Goal: Task Accomplishment & Management: Complete application form

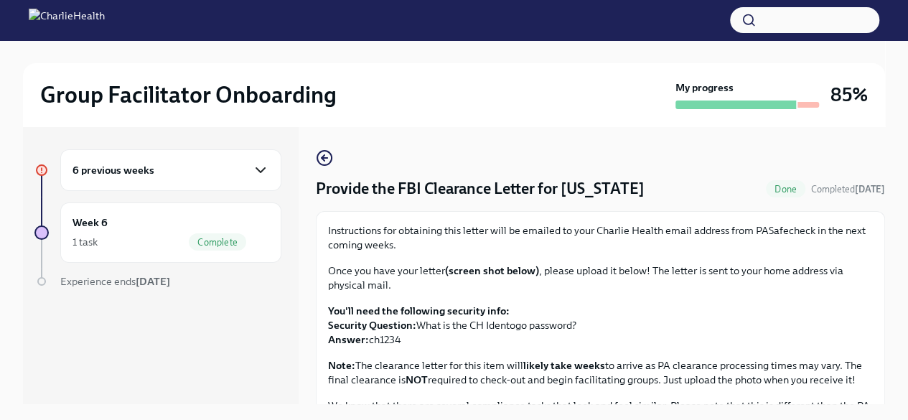
click at [263, 166] on icon "button" at bounding box center [260, 169] width 17 height 17
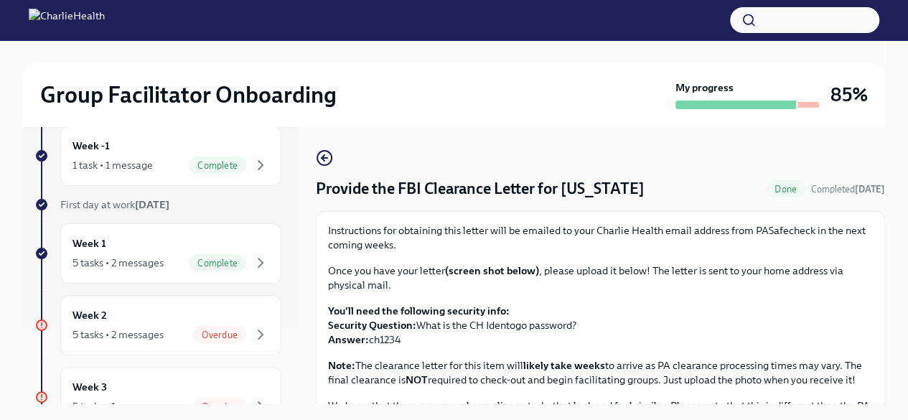
scroll to position [86, 0]
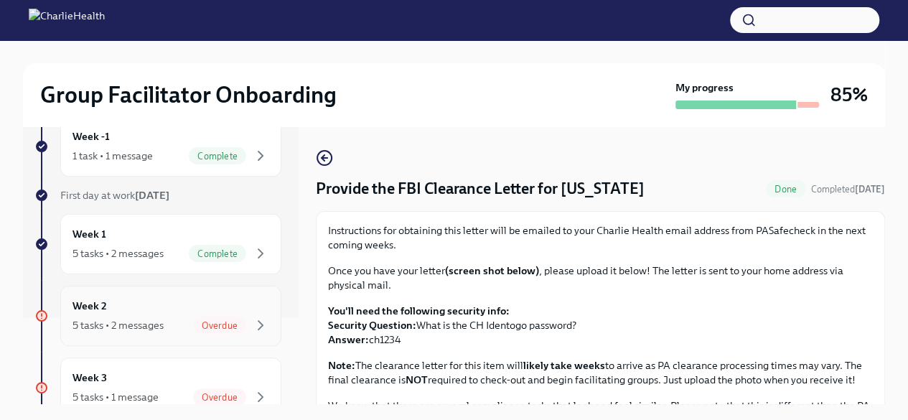
click at [221, 326] on span "Overdue" at bounding box center [219, 325] width 53 height 11
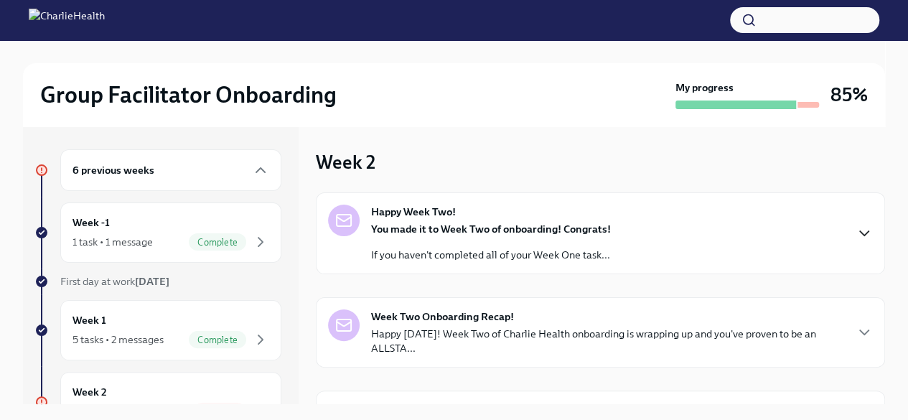
click at [855, 227] on icon "button" at bounding box center [863, 233] width 17 height 17
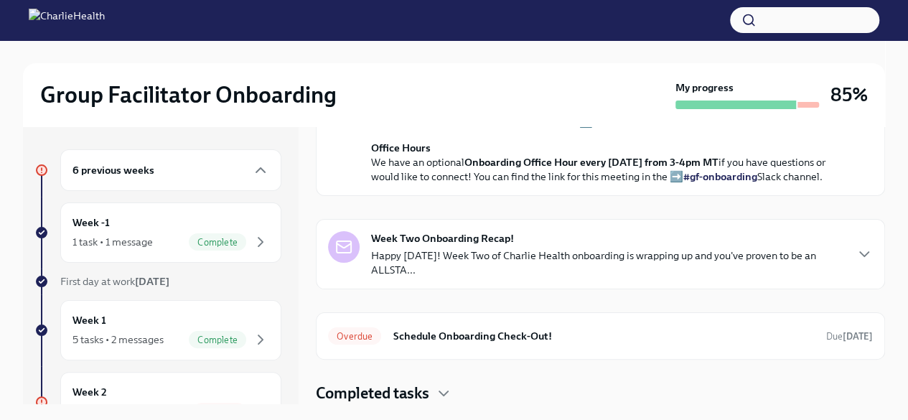
scroll to position [534, 0]
click at [500, 337] on h6 "Schedule Onboarding Check-Out!" at bounding box center [603, 336] width 422 height 16
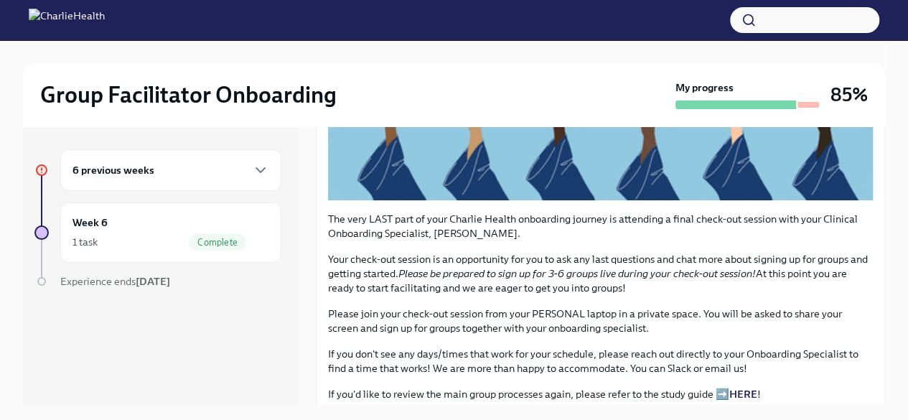
scroll to position [384, 0]
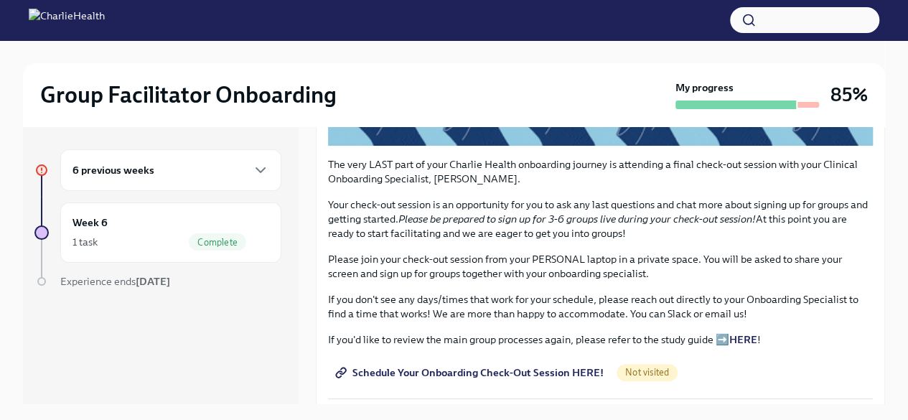
click at [479, 365] on span "Schedule Your Onboarding Check-Out Session HERE!" at bounding box center [470, 372] width 265 height 14
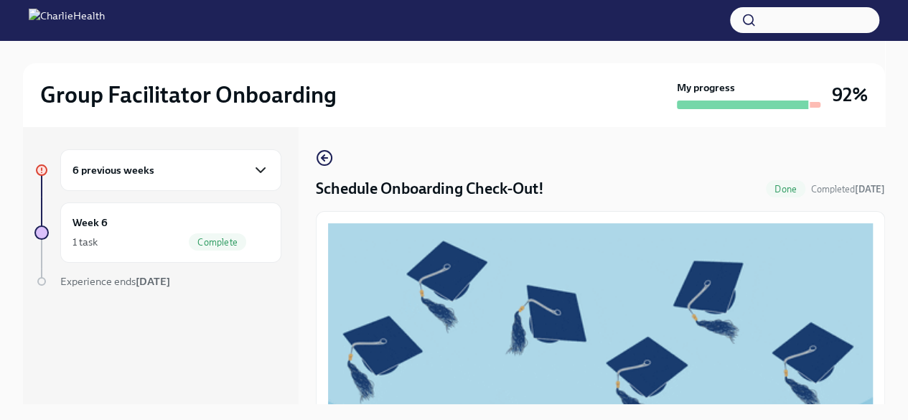
click at [259, 166] on icon "button" at bounding box center [260, 169] width 17 height 17
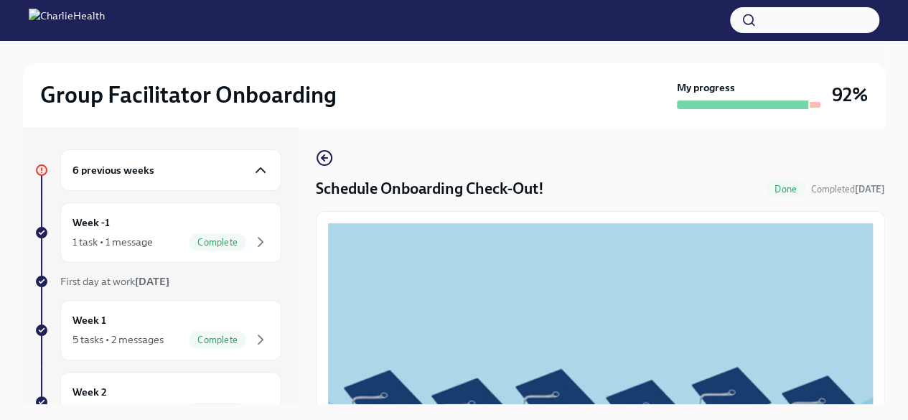
click at [252, 173] on icon "button" at bounding box center [260, 169] width 17 height 17
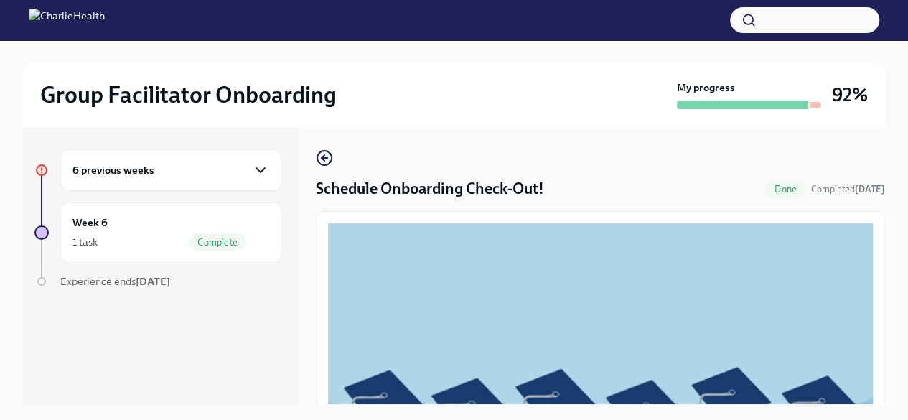
drag, startPoint x: 245, startPoint y: 173, endPoint x: 253, endPoint y: 171, distance: 7.5
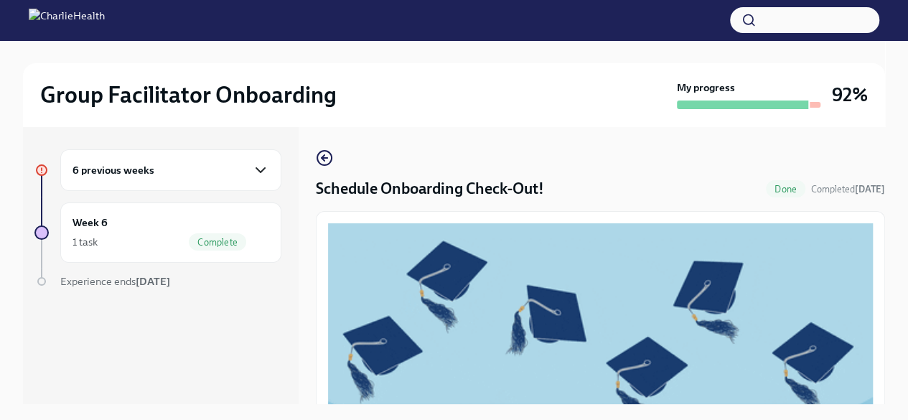
click at [253, 171] on div "6 previous weeks" at bounding box center [170, 169] width 197 height 17
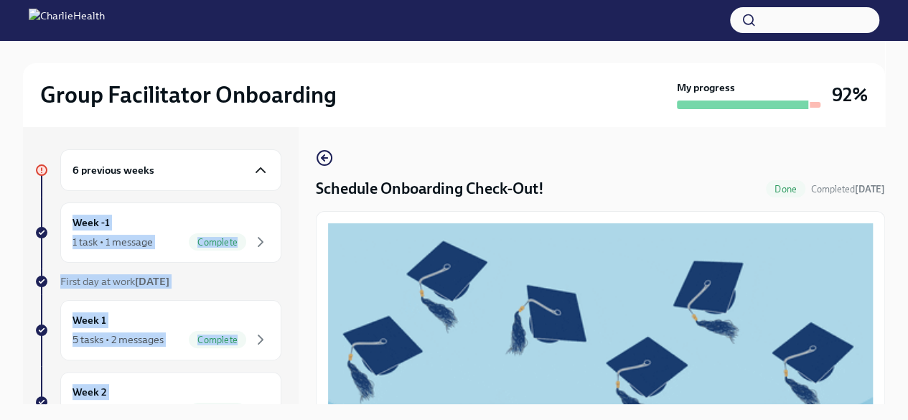
click at [256, 171] on icon "button" at bounding box center [260, 170] width 9 height 4
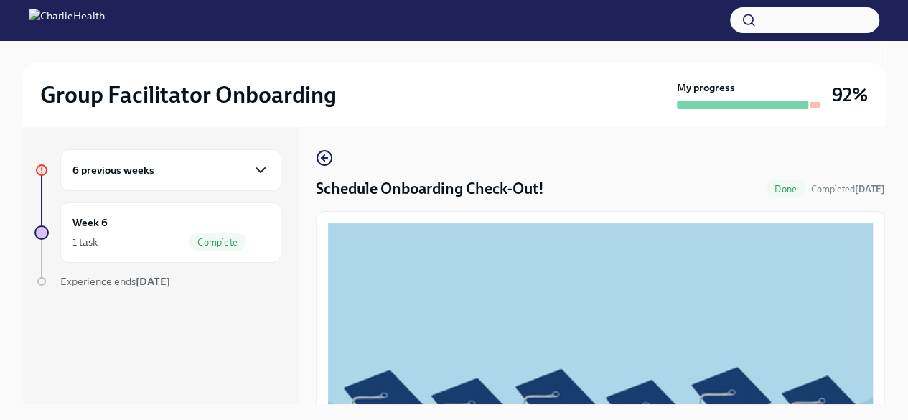
click at [260, 173] on icon "button" at bounding box center [260, 169] width 17 height 17
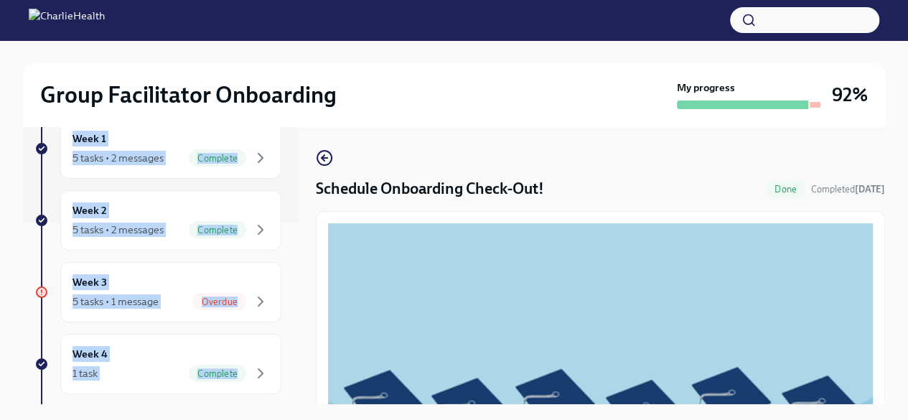
scroll to position [192, 0]
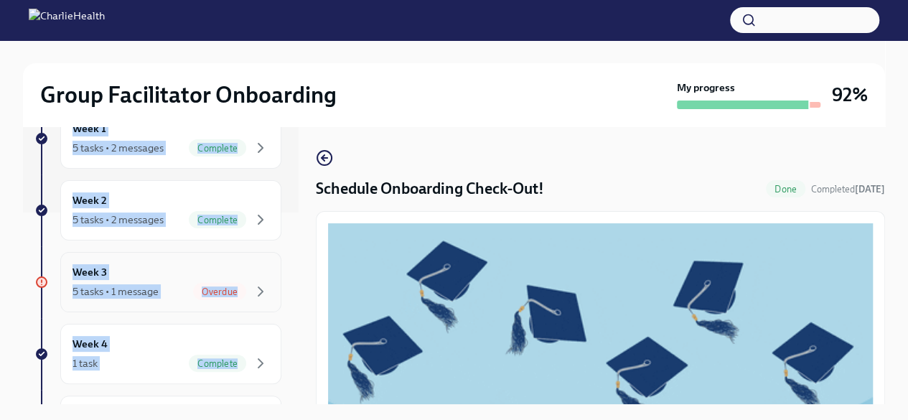
click at [118, 288] on div "5 tasks • 1 message" at bounding box center [115, 291] width 86 height 14
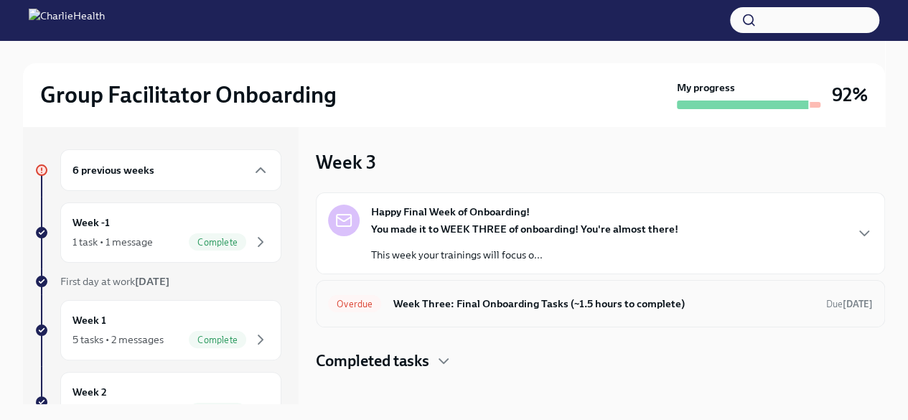
click at [519, 307] on h6 "Week Three: Final Onboarding Tasks (~1.5 hours to complete)" at bounding box center [603, 304] width 422 height 16
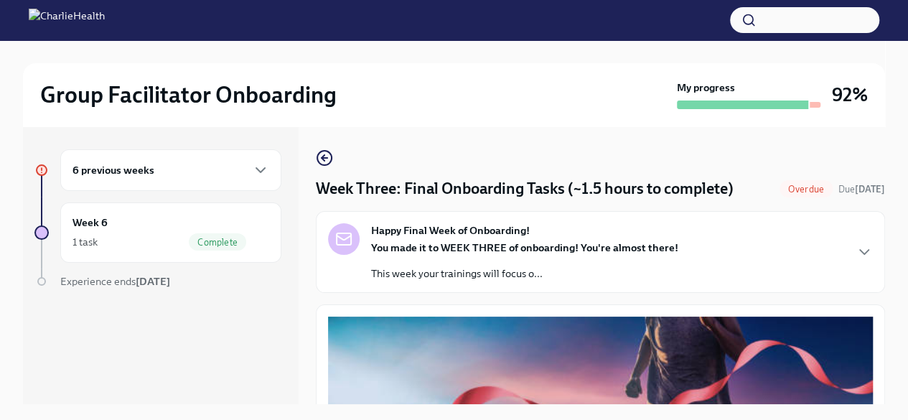
click at [785, 190] on span "Overdue" at bounding box center [805, 189] width 53 height 11
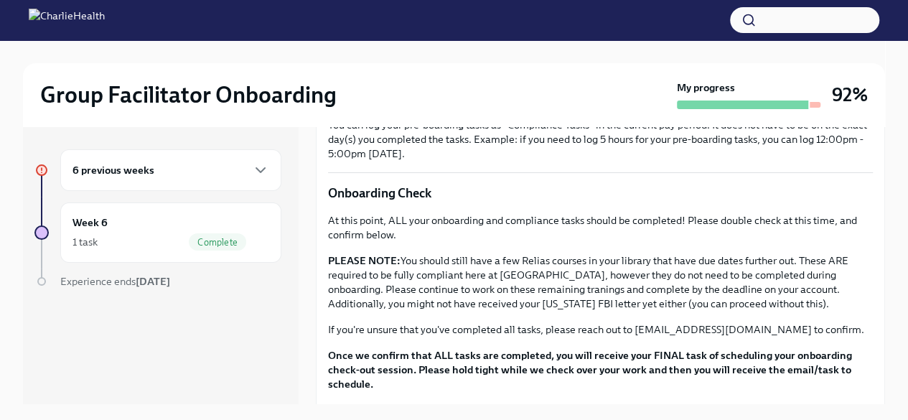
scroll to position [1167, 0]
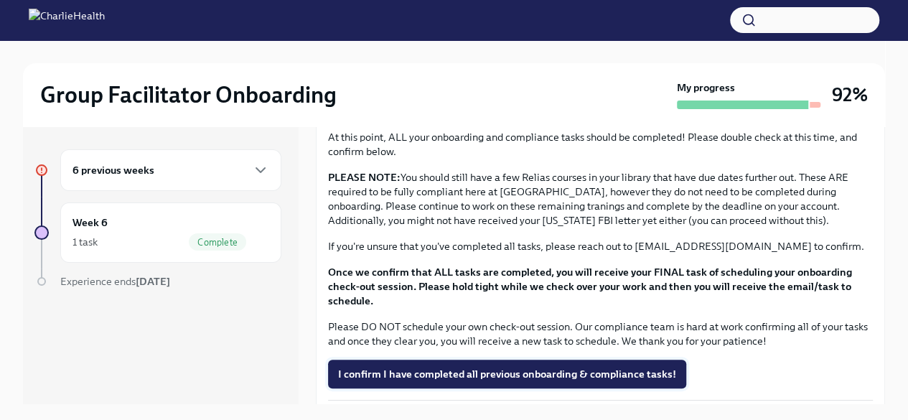
click at [510, 367] on span "I confirm I have completed all previous onboarding & compliance tasks!" at bounding box center [507, 374] width 338 height 14
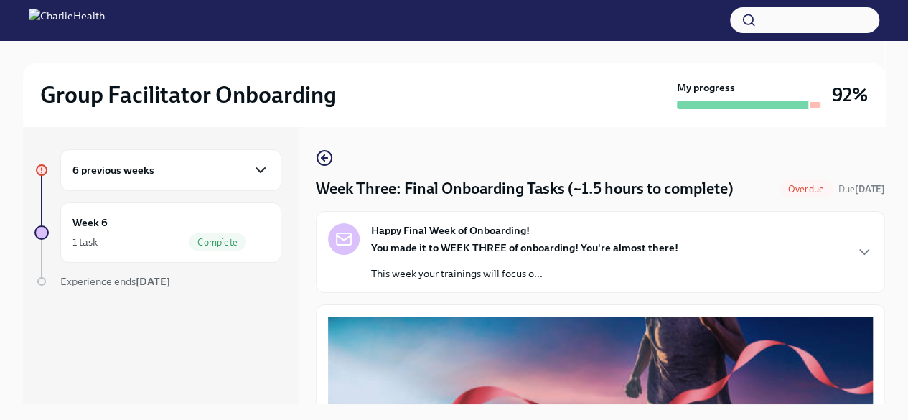
click at [262, 166] on icon "button" at bounding box center [260, 169] width 17 height 17
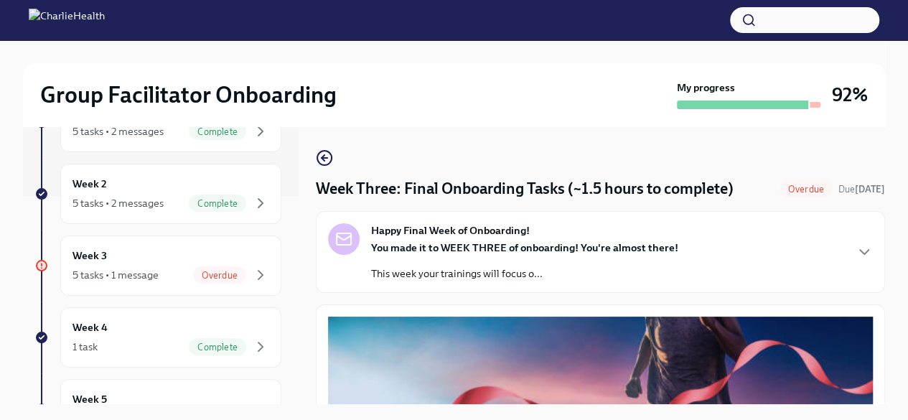
scroll to position [202, 0]
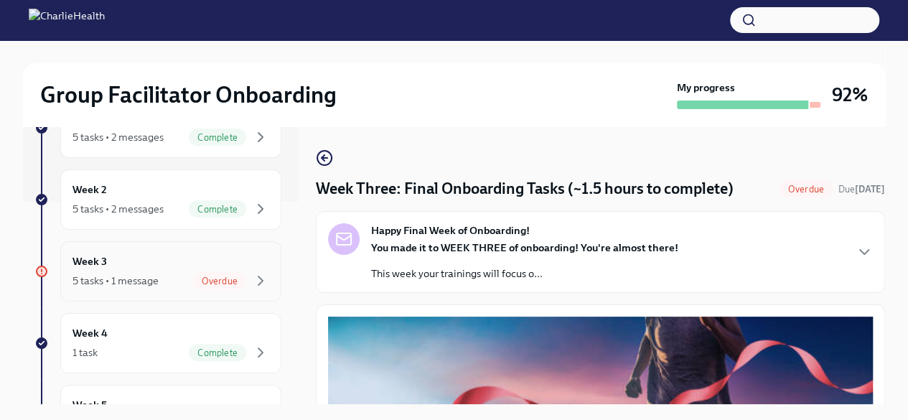
click at [214, 279] on span "Overdue" at bounding box center [219, 281] width 53 height 11
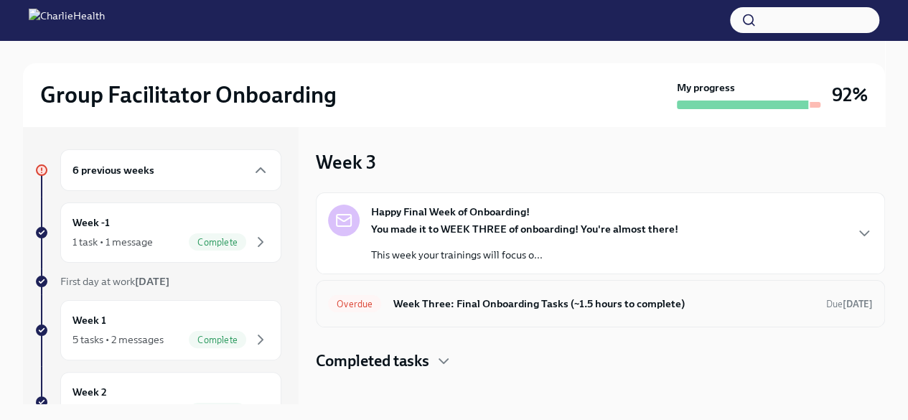
click at [360, 308] on span "Overdue" at bounding box center [354, 303] width 53 height 11
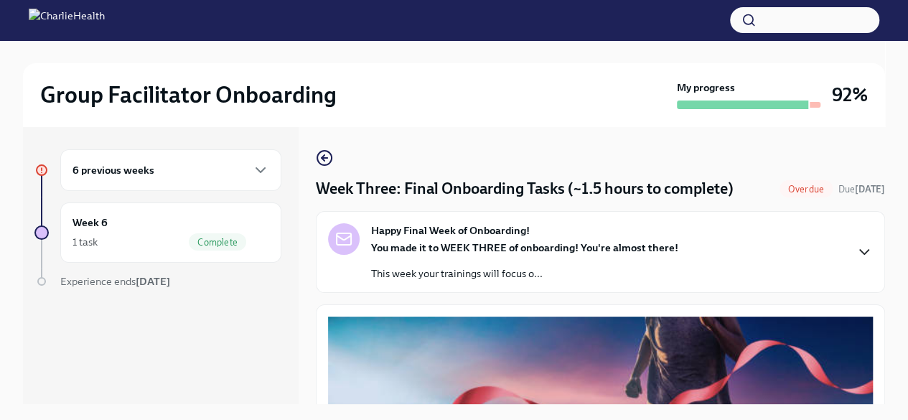
click at [855, 248] on icon "button" at bounding box center [863, 251] width 17 height 17
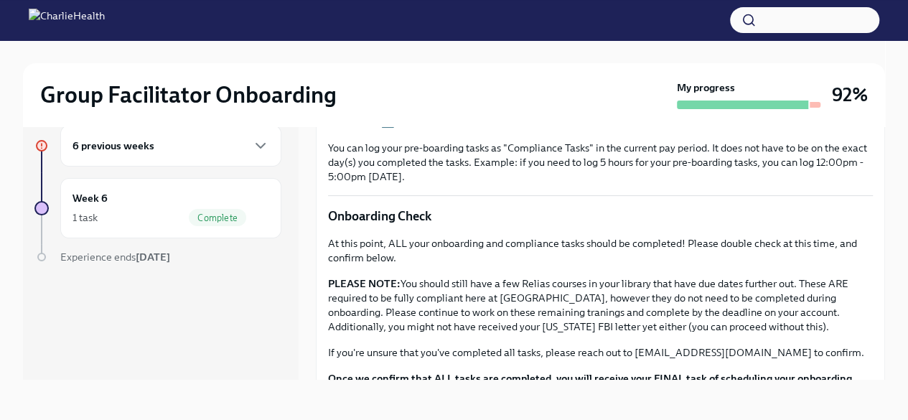
scroll to position [1200, 0]
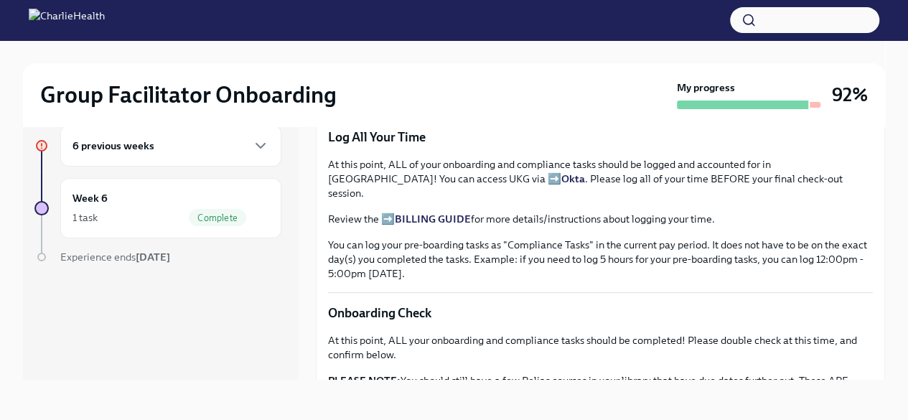
click at [390, 98] on span "I scored at least a 75%!" at bounding box center [393, 90] width 110 height 14
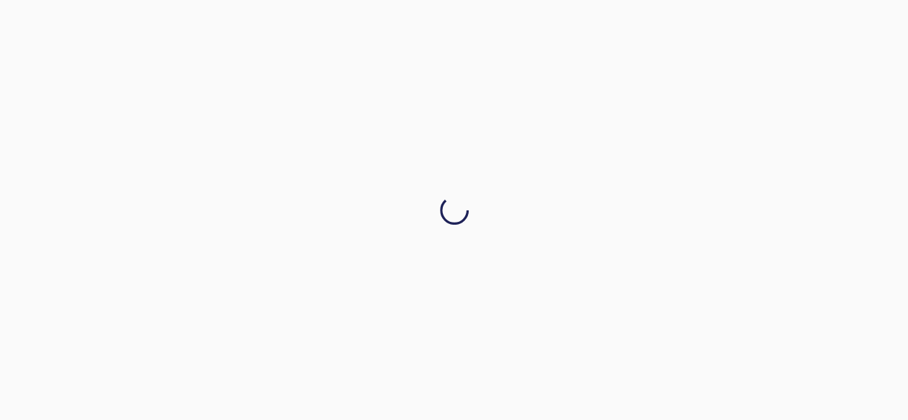
scroll to position [0, 0]
